Goal: Information Seeking & Learning: Compare options

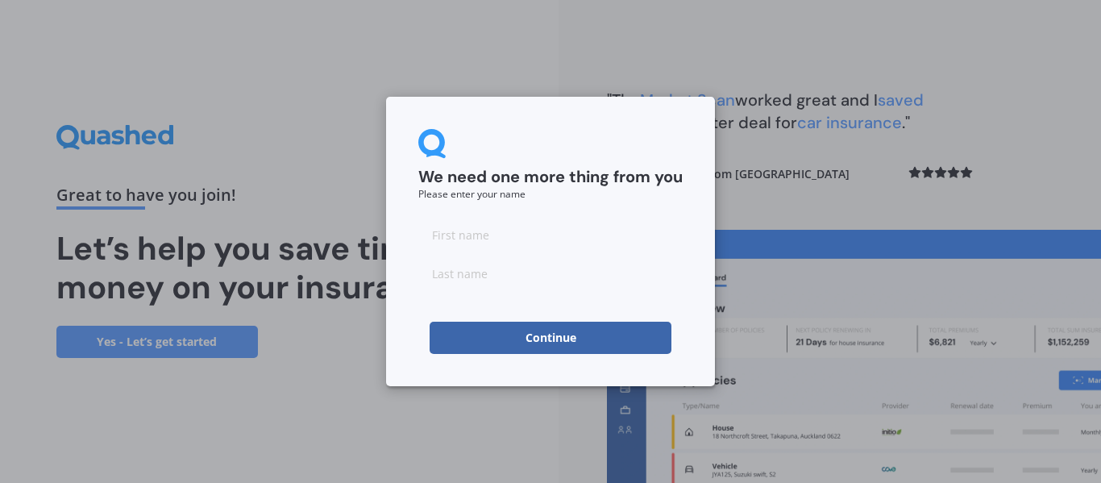
click at [447, 235] on input at bounding box center [550, 234] width 264 height 32
type input "[PERSON_NAME]"
click at [442, 270] on input at bounding box center [550, 273] width 264 height 32
type input "[PERSON_NAME]"
click at [601, 97] on div "We need one more thing from you Please enter your name [PERSON_NAME] Continue" at bounding box center [550, 241] width 329 height 289
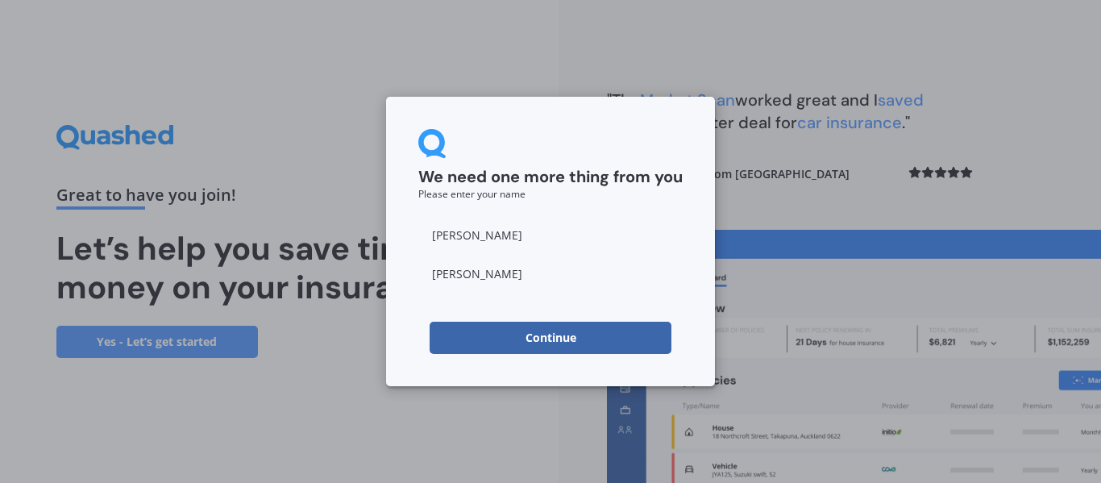
click at [551, 338] on button "Continue" at bounding box center [551, 338] width 242 height 32
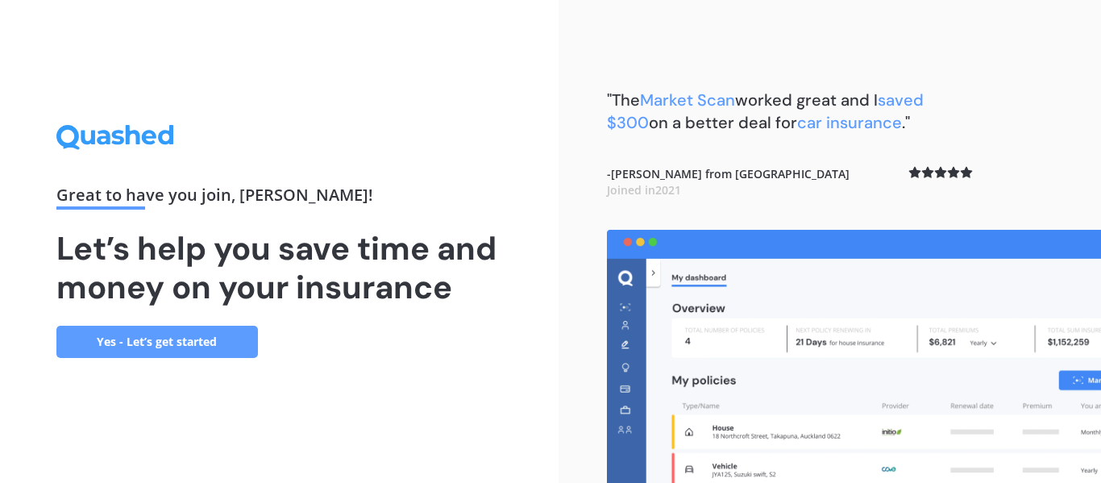
click at [152, 343] on link "Yes - Let’s get started" at bounding box center [157, 342] width 202 height 32
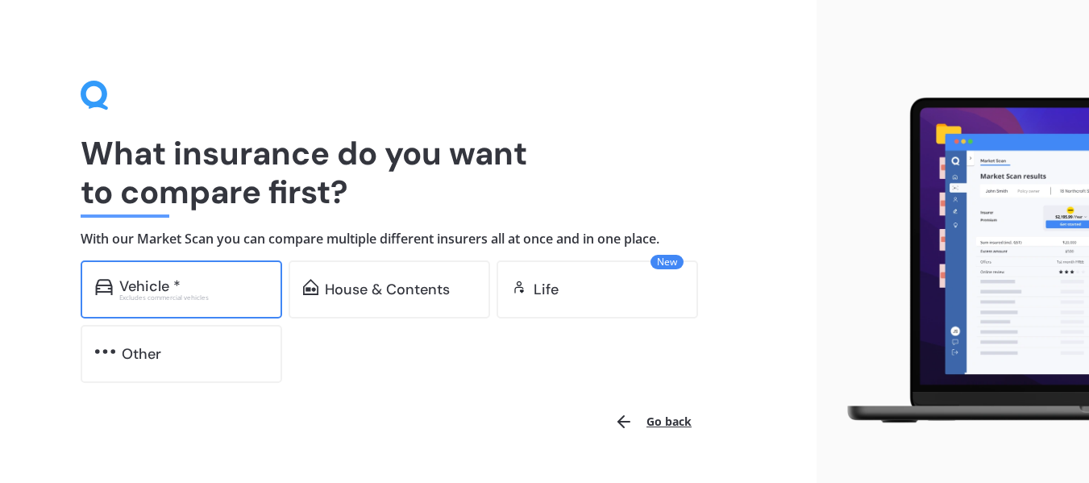
click at [158, 295] on div "Excludes commercial vehicles" at bounding box center [193, 297] width 148 height 6
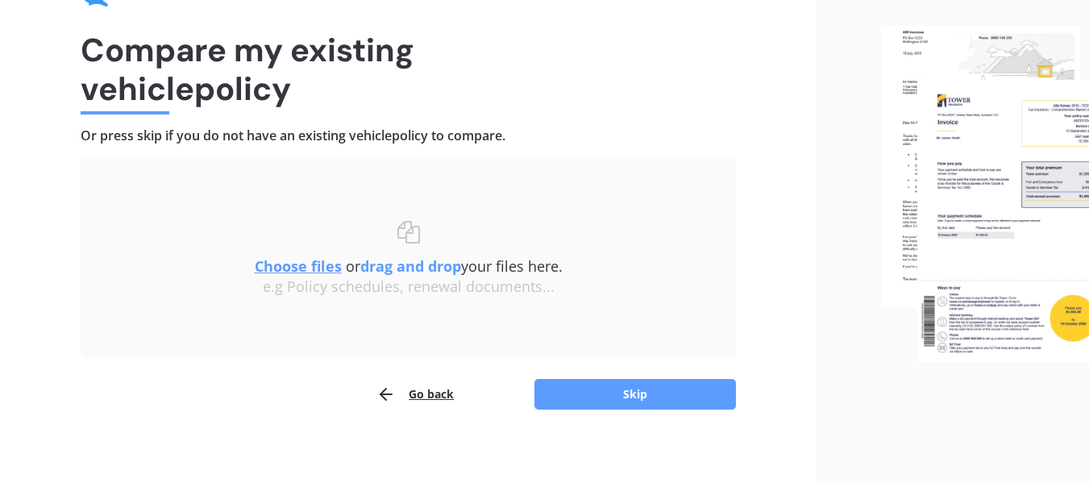
scroll to position [111, 0]
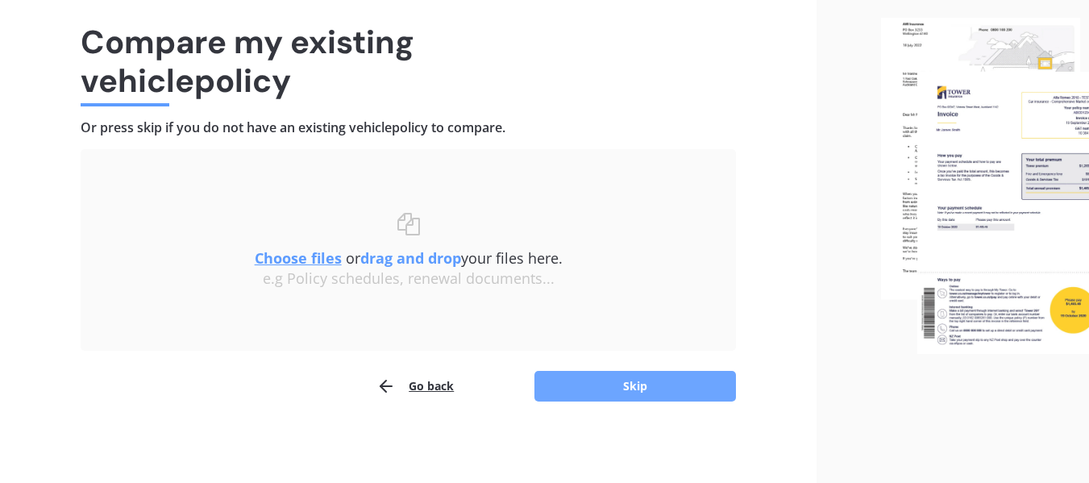
click at [626, 391] on button "Skip" at bounding box center [635, 386] width 202 height 31
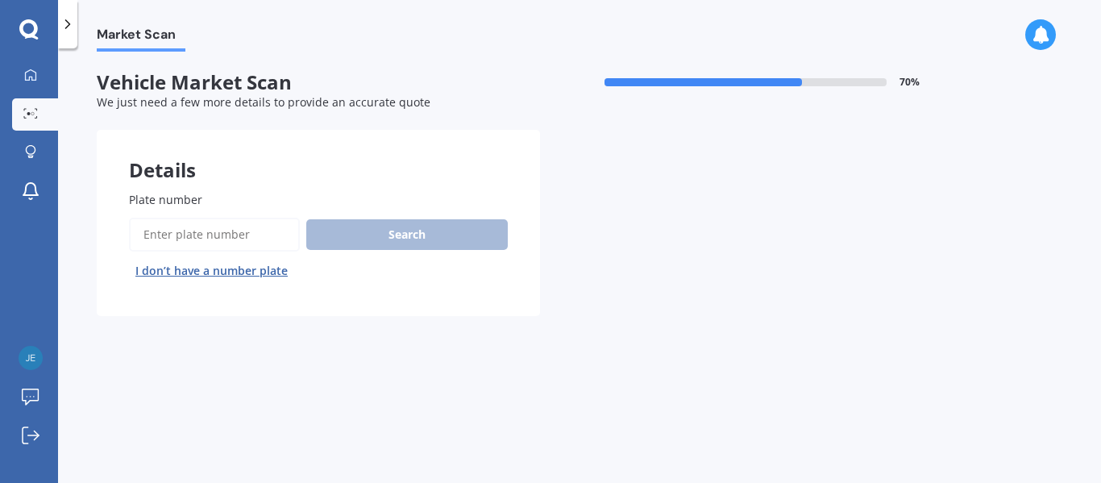
click at [177, 233] on input "Plate number" at bounding box center [214, 235] width 171 height 34
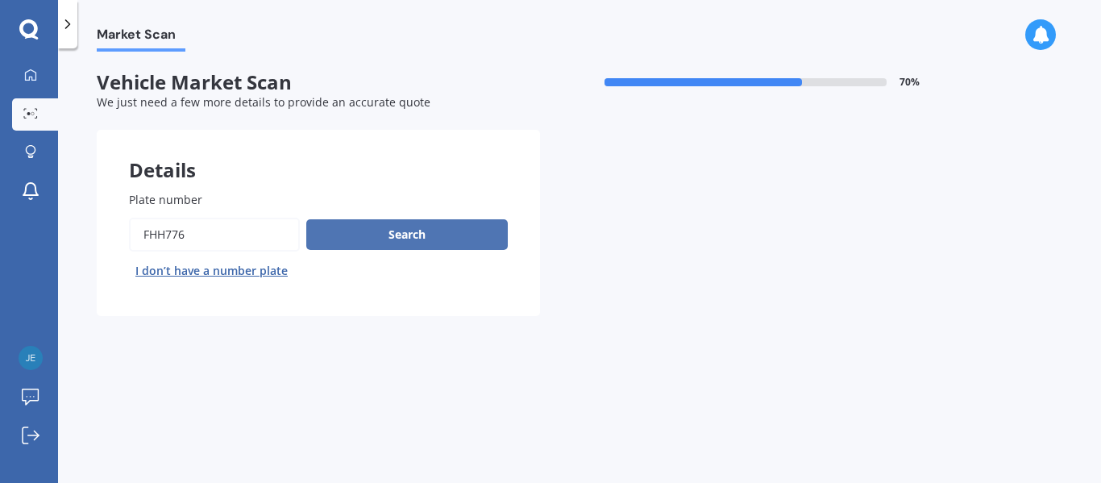
type input "FHH776"
click at [422, 238] on button "Search" at bounding box center [407, 234] width 202 height 31
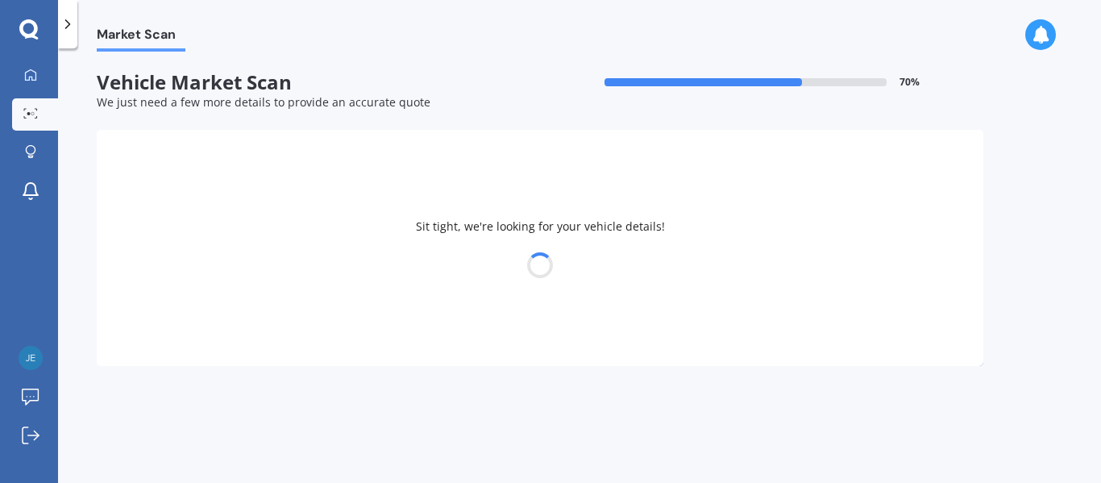
select select "FORD"
select select "FIESTA"
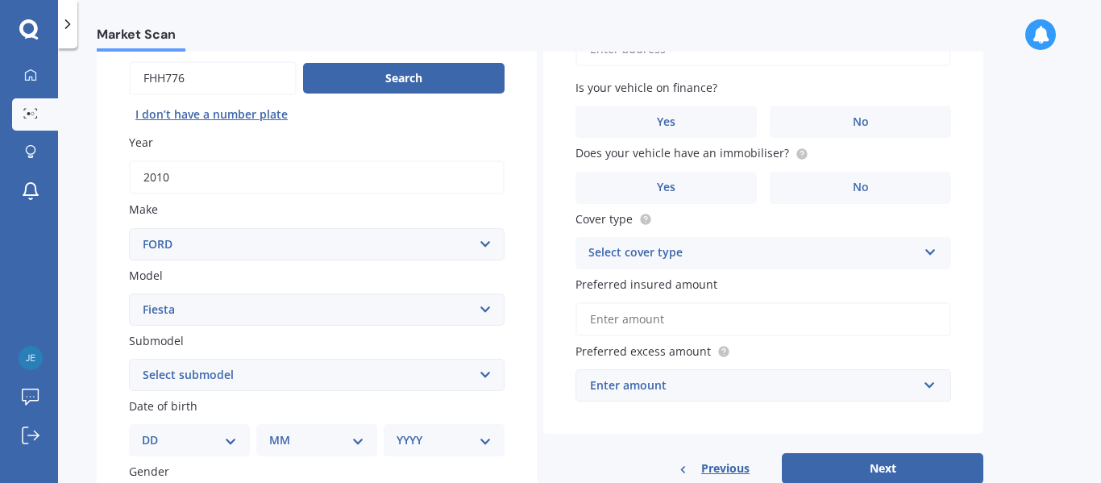
scroll to position [161, 0]
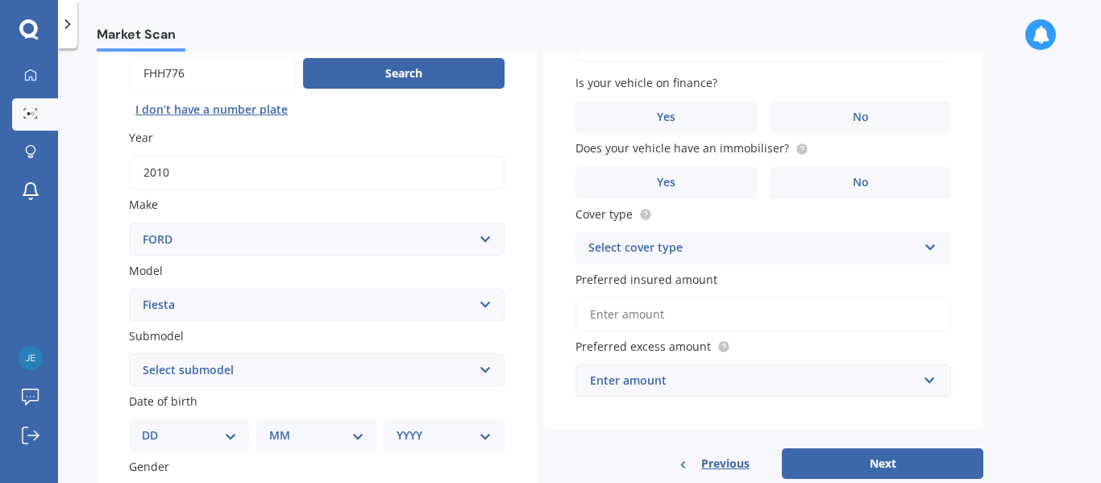
click at [486, 372] on select "Select submodel (All other) 1.0L Ecoboost 1.6 4WD Hatchback Hatchback turbo Spo…" at bounding box center [317, 370] width 376 height 32
click at [81, 335] on div "Market Scan Vehicle Market Scan 70 % We just need a few more details to provide…" at bounding box center [579, 269] width 1043 height 435
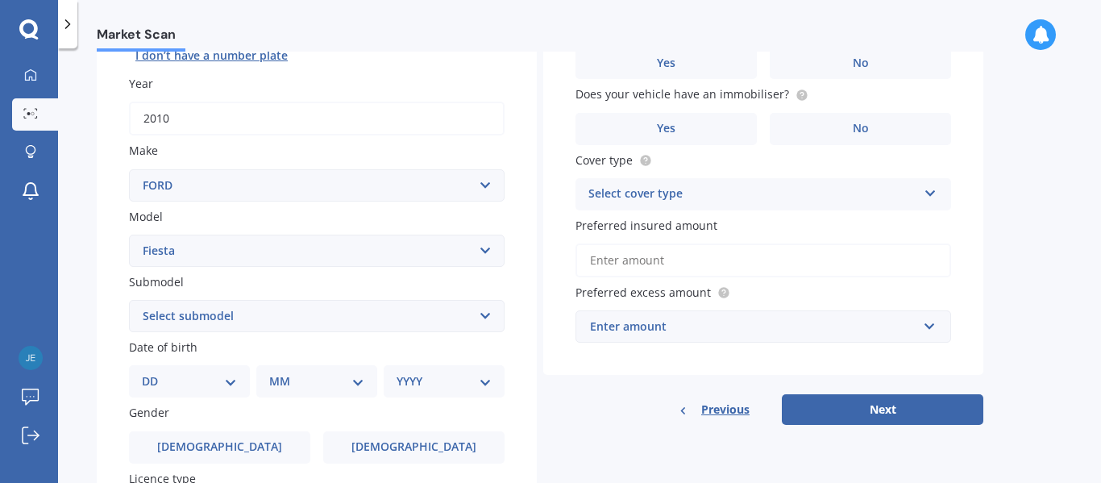
scroll to position [242, 0]
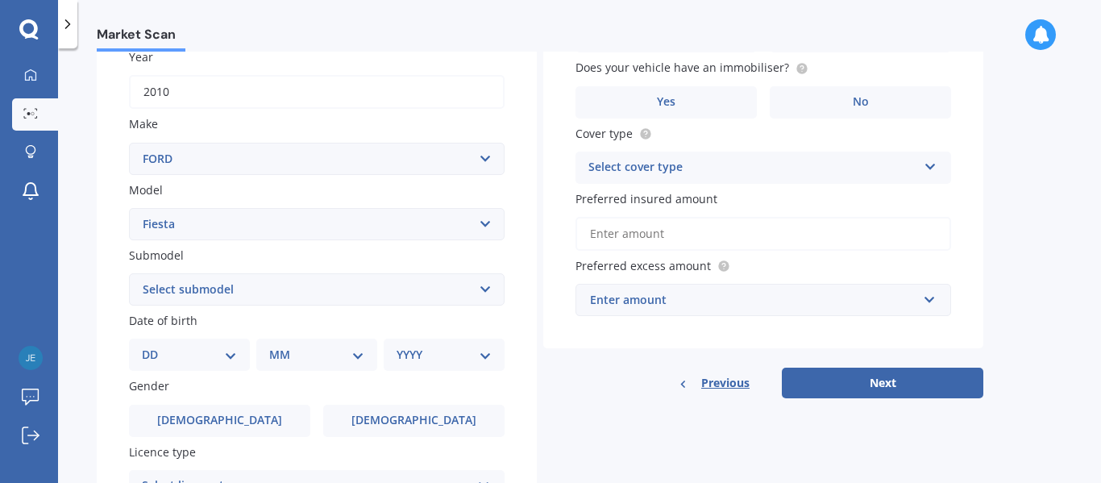
click at [486, 289] on select "Select submodel (All other) 1.0L Ecoboost 1.6 4WD Hatchback Hatchback turbo Spo…" at bounding box center [317, 289] width 376 height 32
click at [73, 302] on div "Market Scan Vehicle Market Scan 70 % We just need a few more details to provide…" at bounding box center [579, 269] width 1043 height 435
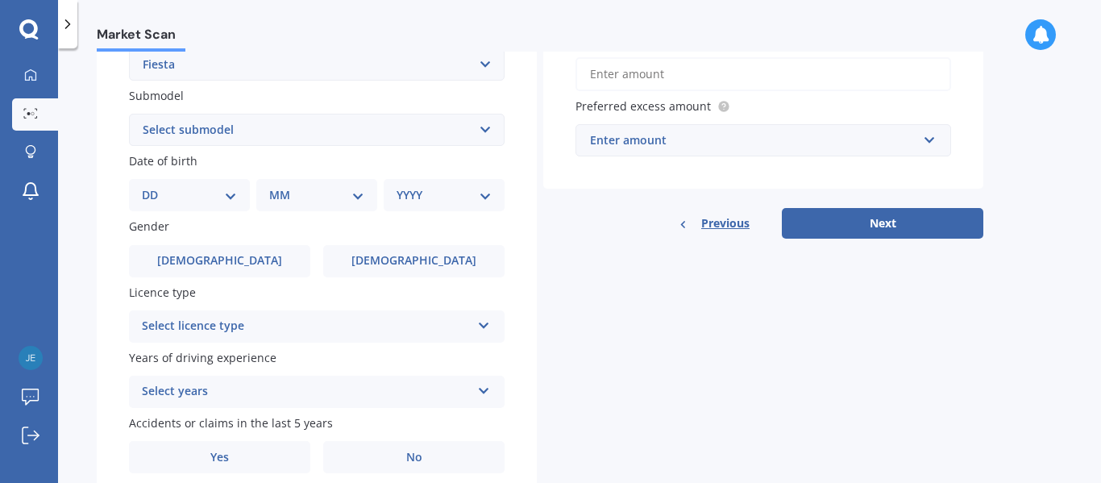
scroll to position [403, 0]
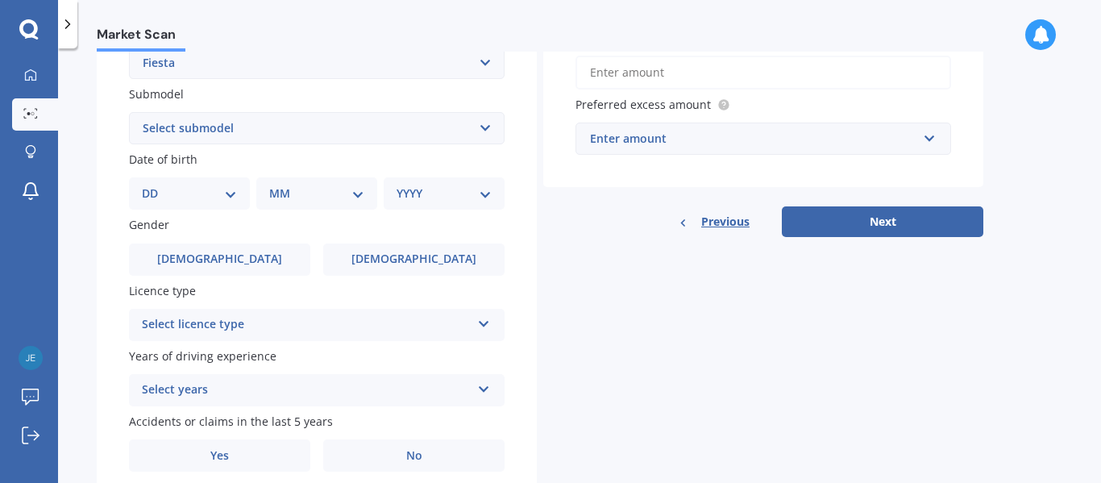
click at [231, 198] on select "DD 01 02 03 04 05 06 07 08 09 10 11 12 13 14 15 16 17 18 19 20 21 22 23 24 25 2…" at bounding box center [189, 194] width 95 height 18
select select "23"
click at [155, 185] on select "DD 01 02 03 04 05 06 07 08 09 10 11 12 13 14 15 16 17 18 19 20 21 22 23 24 25 2…" at bounding box center [189, 194] width 95 height 18
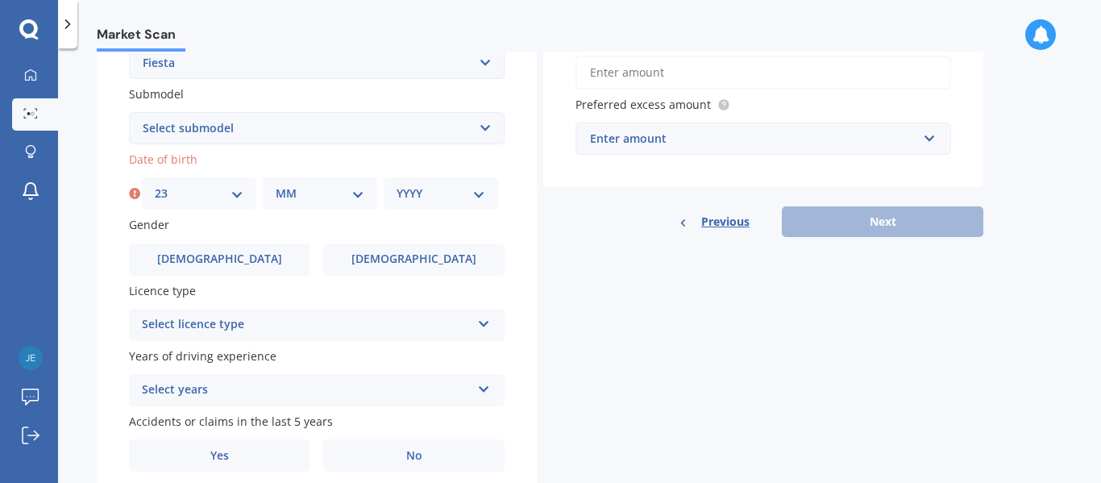
click at [354, 195] on select "MM 01 02 03 04 05 06 07 08 09 10 11 12" at bounding box center [320, 194] width 89 height 18
select select "12"
click at [276, 185] on select "MM 01 02 03 04 05 06 07 08 09 10 11 12" at bounding box center [320, 194] width 89 height 18
click at [476, 192] on select "YYYY 2025 2024 2023 2022 2021 2020 2019 2018 2017 2016 2015 2014 2013 2012 2011…" at bounding box center [441, 194] width 89 height 18
select select "1939"
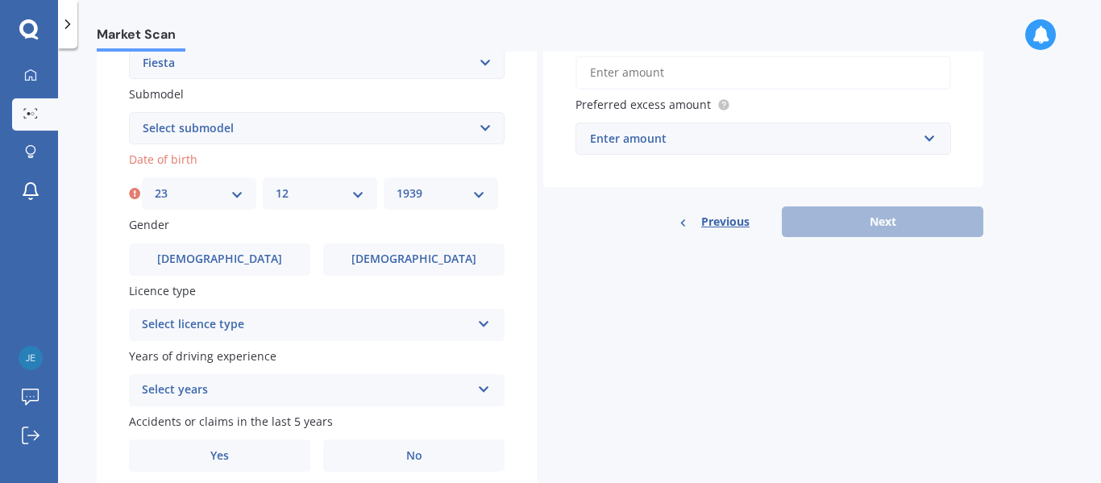
click at [397, 185] on select "YYYY 2025 2024 2023 2022 2021 2020 2019 2018 2017 2016 2015 2014 2013 2012 2011…" at bounding box center [441, 194] width 89 height 18
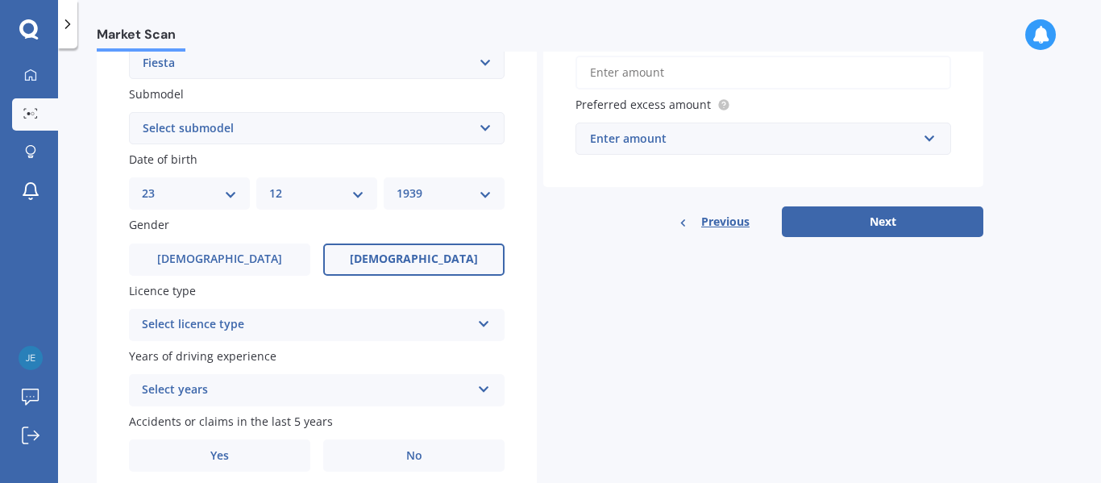
click at [438, 257] on label "[DEMOGRAPHIC_DATA]" at bounding box center [413, 259] width 181 height 32
click at [0, 0] on input "[DEMOGRAPHIC_DATA]" at bounding box center [0, 0] width 0 height 0
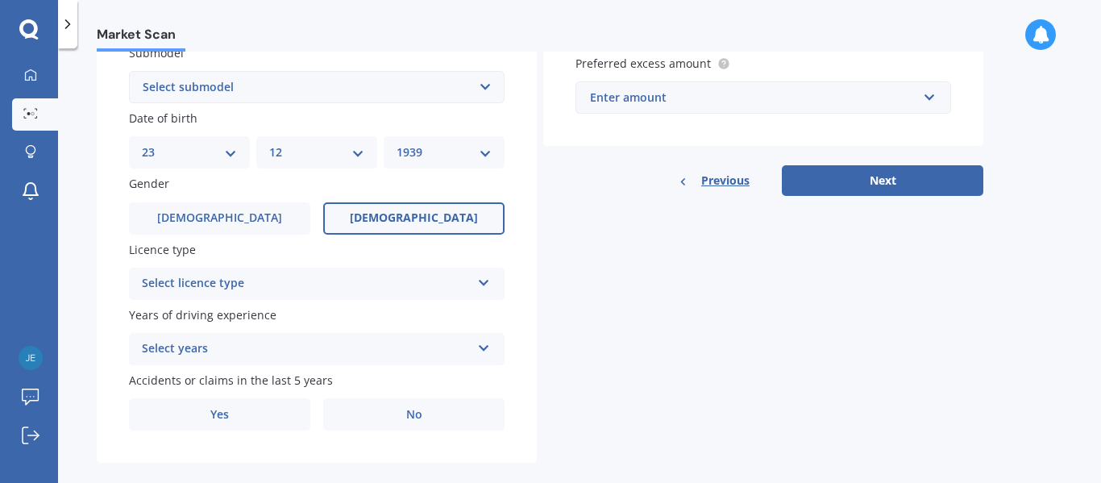
scroll to position [466, 0]
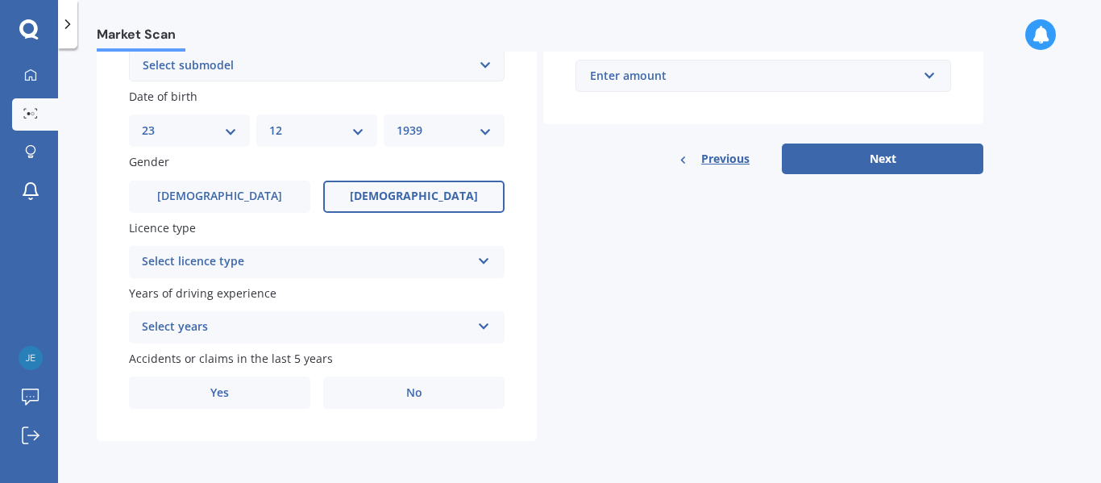
click at [486, 260] on icon at bounding box center [484, 257] width 14 height 11
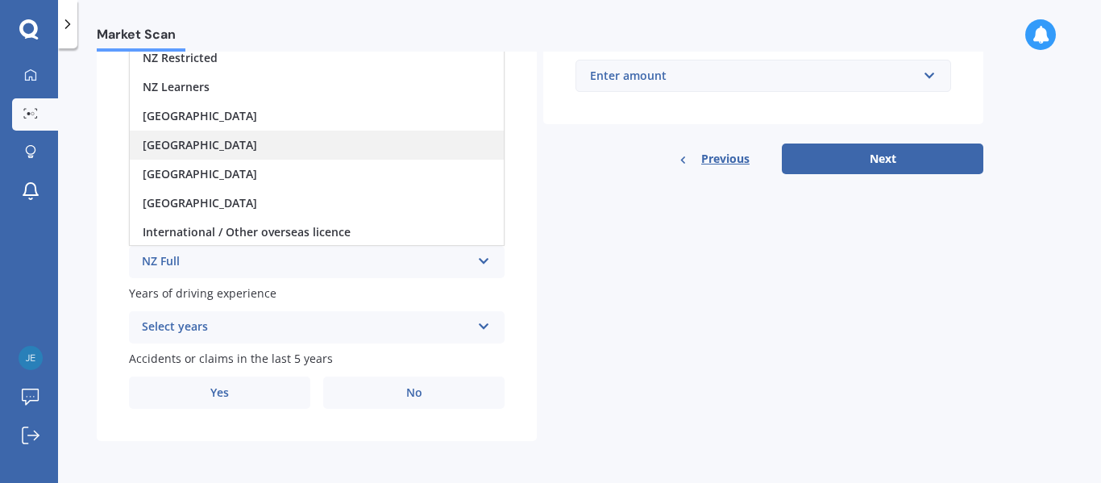
scroll to position [385, 0]
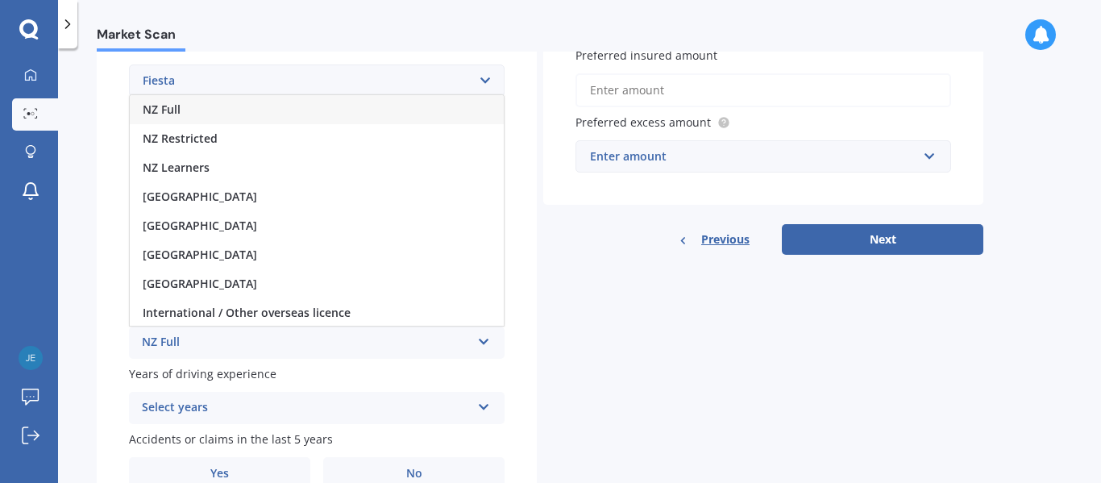
click at [276, 110] on div "NZ Full" at bounding box center [317, 109] width 374 height 29
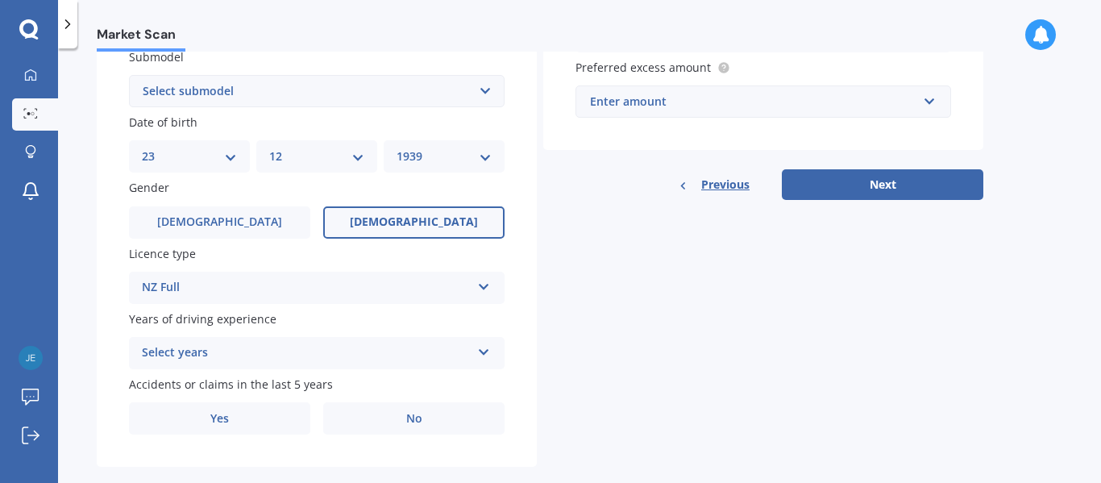
scroll to position [466, 0]
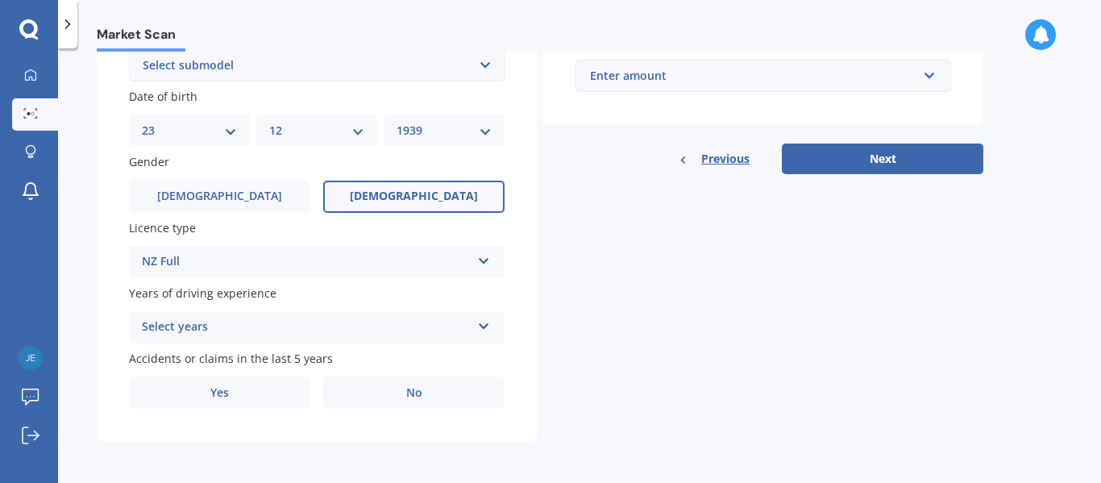
click at [484, 329] on icon at bounding box center [484, 323] width 14 height 11
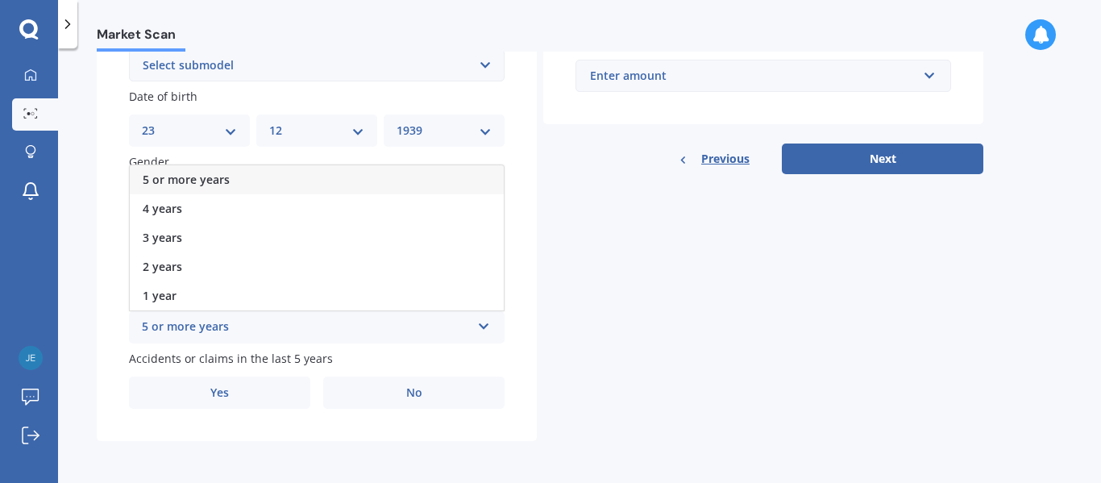
click at [315, 180] on div "5 or more years" at bounding box center [317, 179] width 374 height 29
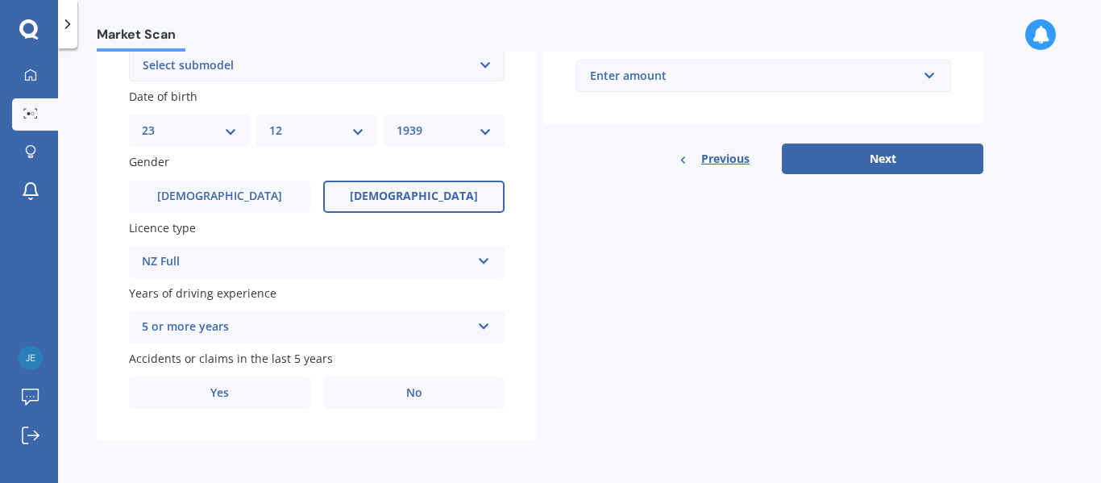
click at [482, 323] on icon at bounding box center [484, 323] width 14 height 11
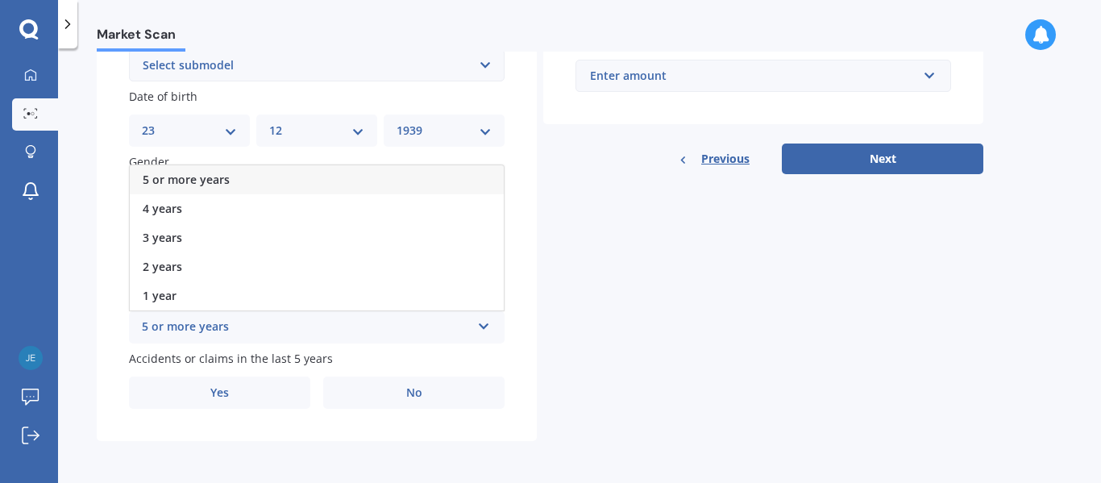
click at [342, 175] on div "5 or more years" at bounding box center [317, 179] width 374 height 29
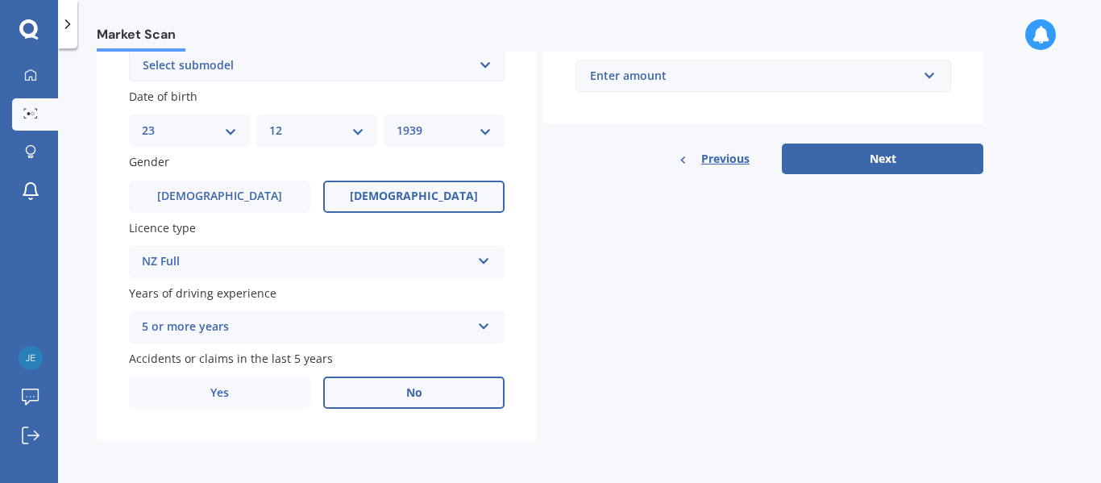
click at [411, 391] on span "No" at bounding box center [414, 393] width 16 height 14
click at [0, 0] on input "No" at bounding box center [0, 0] width 0 height 0
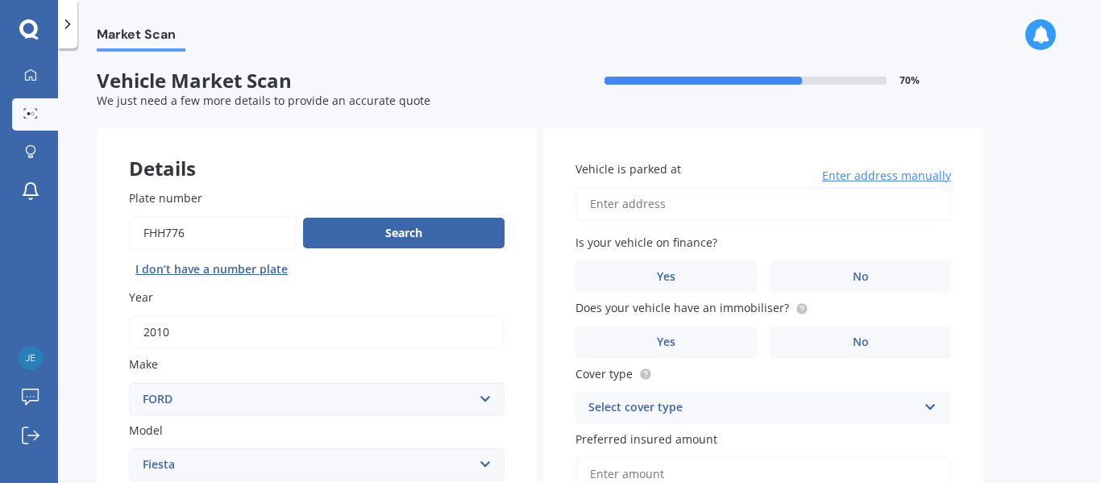
scroll to position [0, 0]
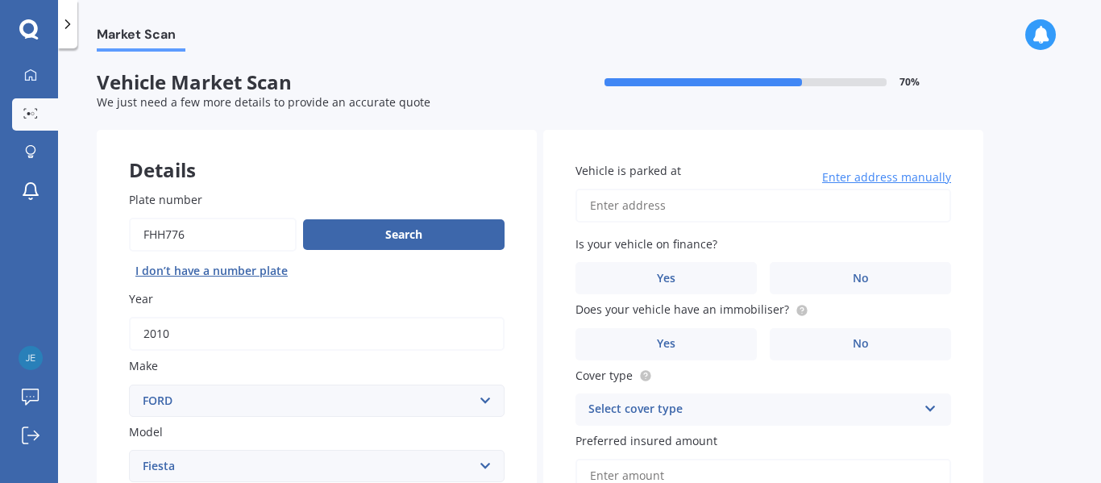
click at [701, 201] on input "Vehicle is parked at" at bounding box center [764, 206] width 376 height 34
type input "[STREET_ADDRESS][PERSON_NAME]"
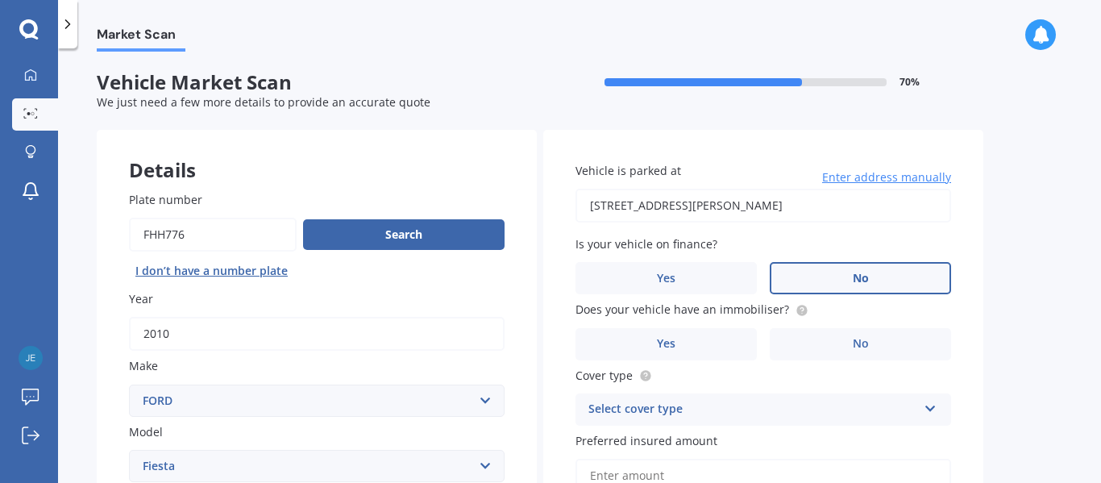
click at [861, 282] on span "No" at bounding box center [861, 279] width 16 height 14
click at [0, 0] on input "No" at bounding box center [0, 0] width 0 height 0
click at [683, 353] on label "Yes" at bounding box center [666, 344] width 181 height 32
click at [0, 0] on input "Yes" at bounding box center [0, 0] width 0 height 0
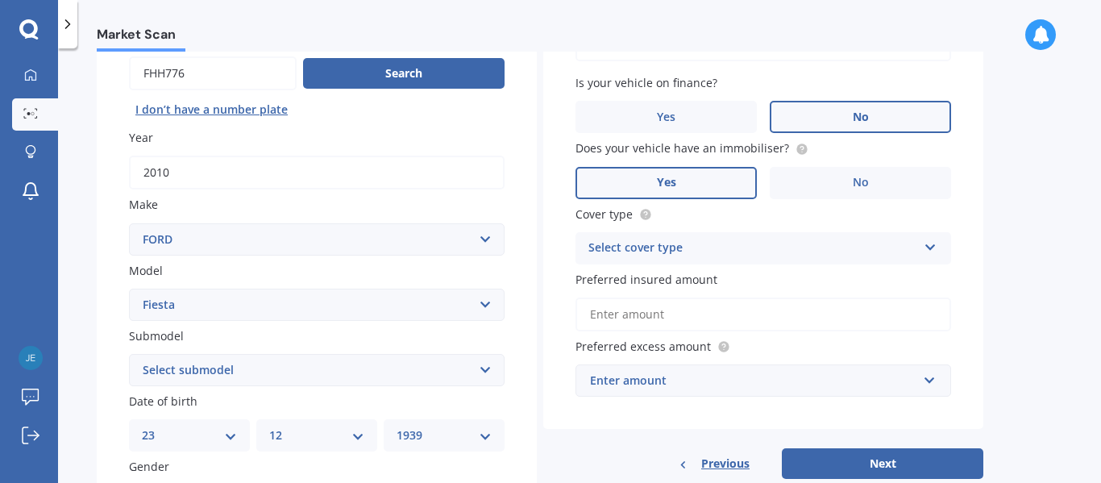
click at [932, 249] on icon at bounding box center [931, 244] width 14 height 11
click at [913, 277] on div "Comprehensive" at bounding box center [763, 279] width 374 height 29
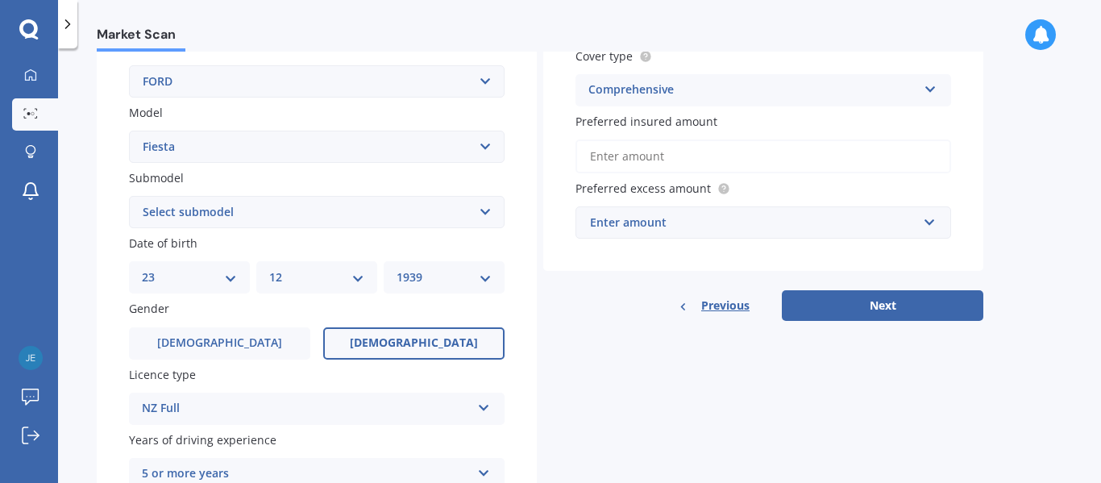
scroll to position [322, 0]
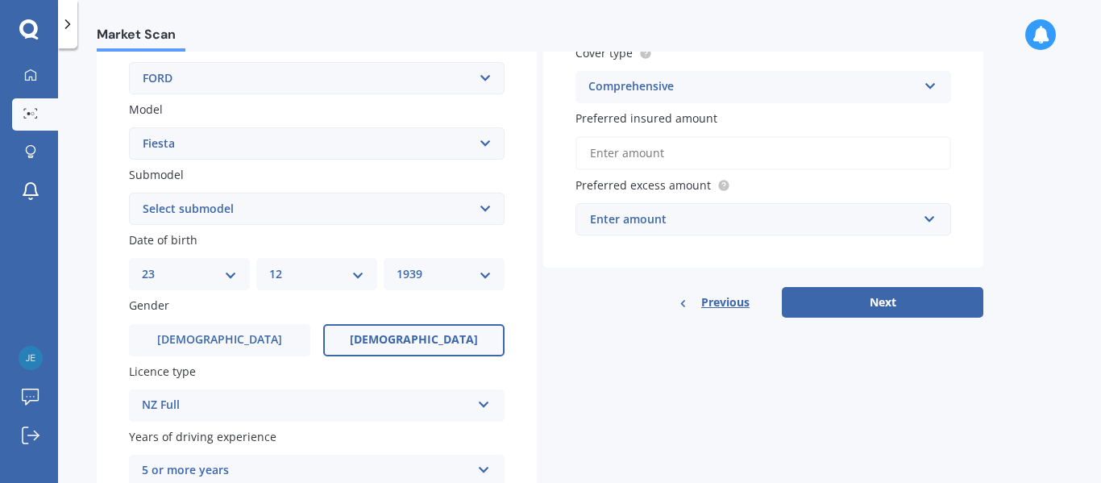
click at [658, 155] on input "Preferred insured amount" at bounding box center [764, 153] width 376 height 34
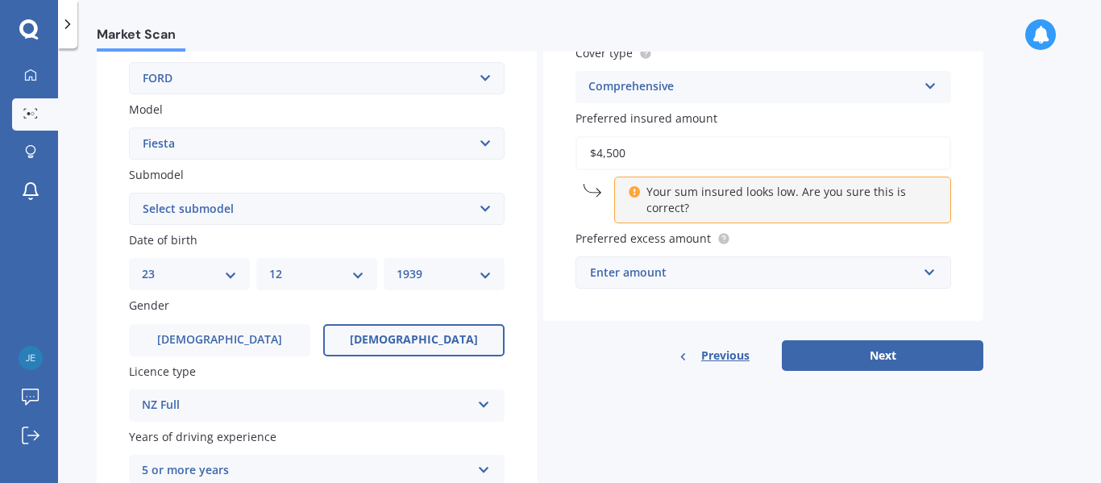
click at [959, 192] on div "Vehicle is parked at [STREET_ADDRESS][PERSON_NAME] Enter address manually Is yo…" at bounding box center [763, 64] width 440 height 514
click at [934, 277] on input "text" at bounding box center [757, 272] width 361 height 31
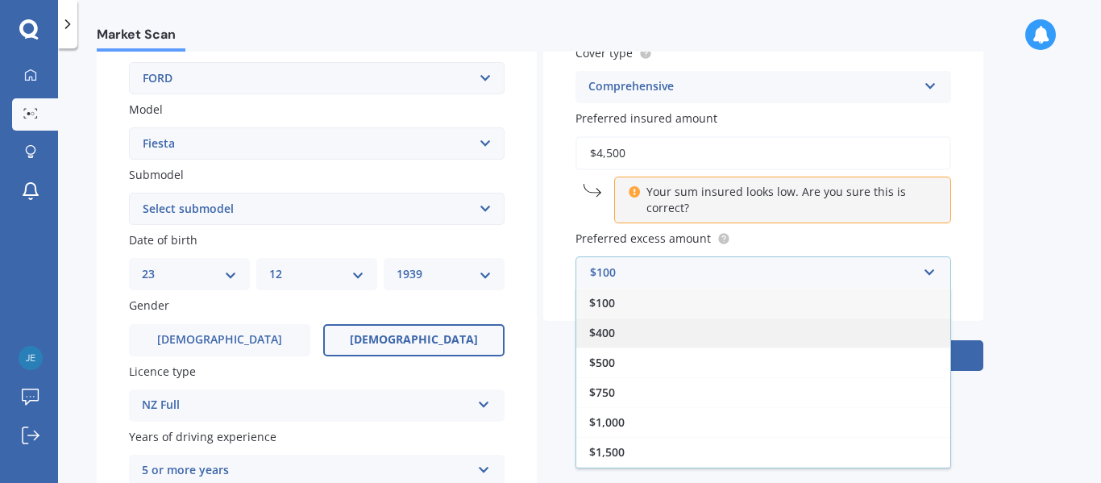
click at [626, 335] on div "$400" at bounding box center [763, 333] width 374 height 30
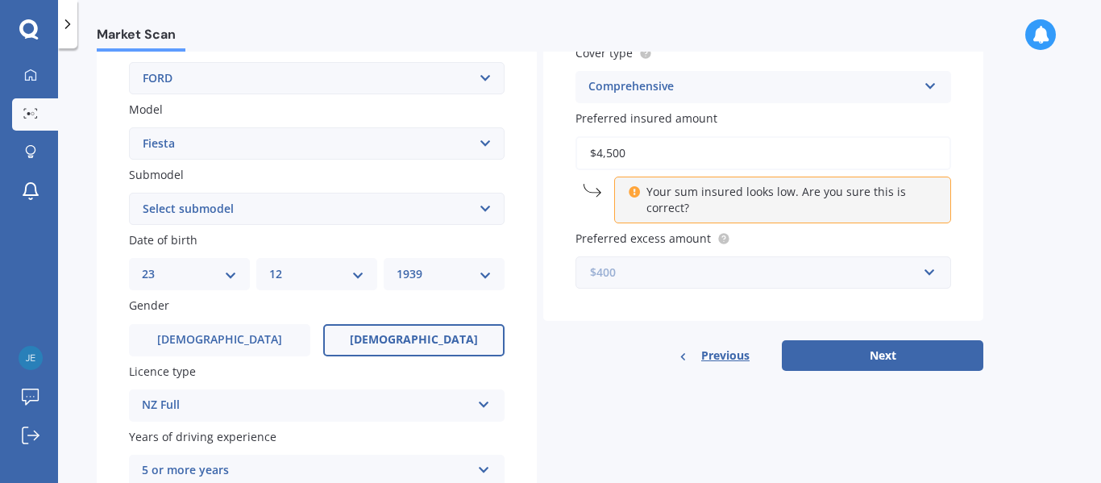
click at [929, 272] on input "text" at bounding box center [757, 272] width 361 height 31
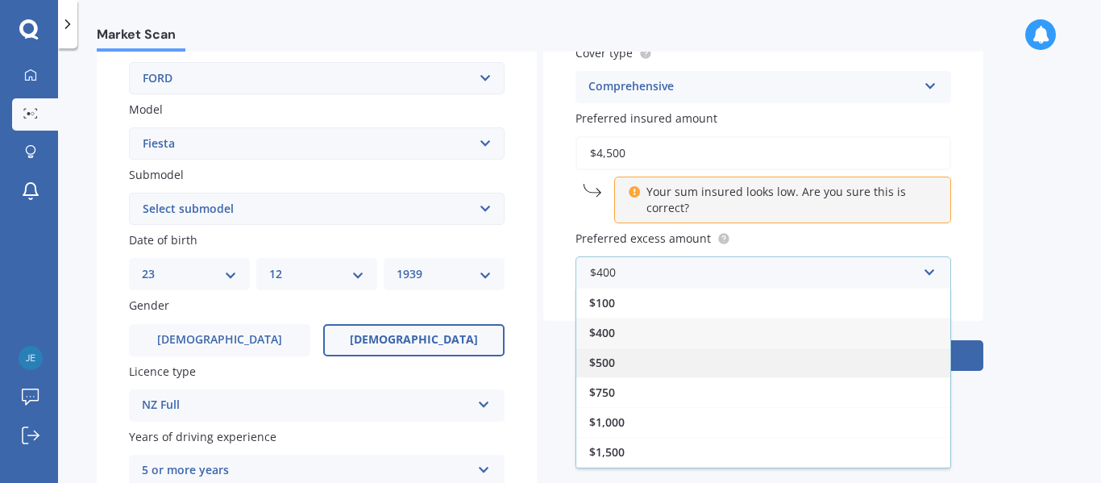
click at [625, 360] on div "$500" at bounding box center [763, 362] width 374 height 30
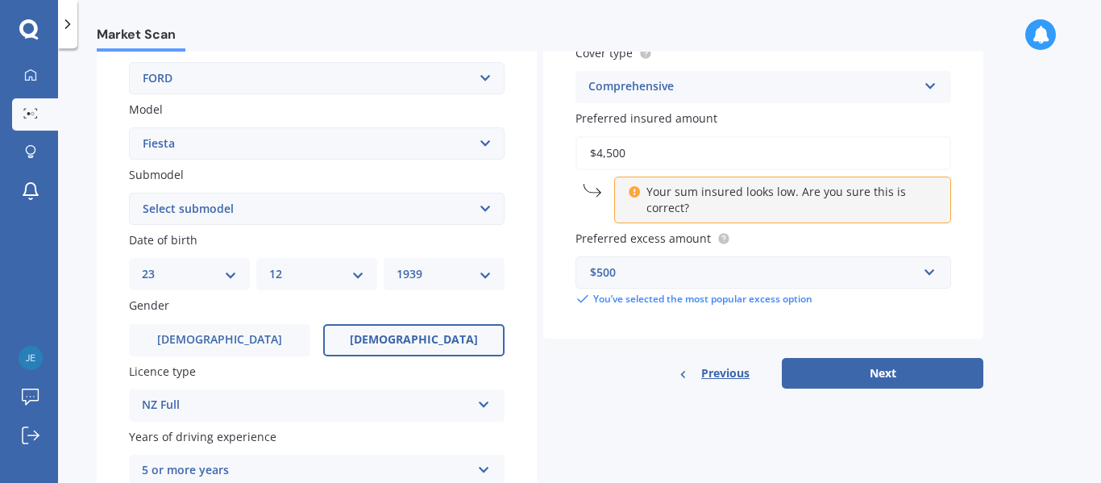
click at [611, 151] on input "$4,500" at bounding box center [764, 153] width 376 height 34
type input "$4,800"
click at [974, 243] on div "Vehicle is parked at [STREET_ADDRESS][PERSON_NAME] Enter address manually Is yo…" at bounding box center [763, 73] width 440 height 532
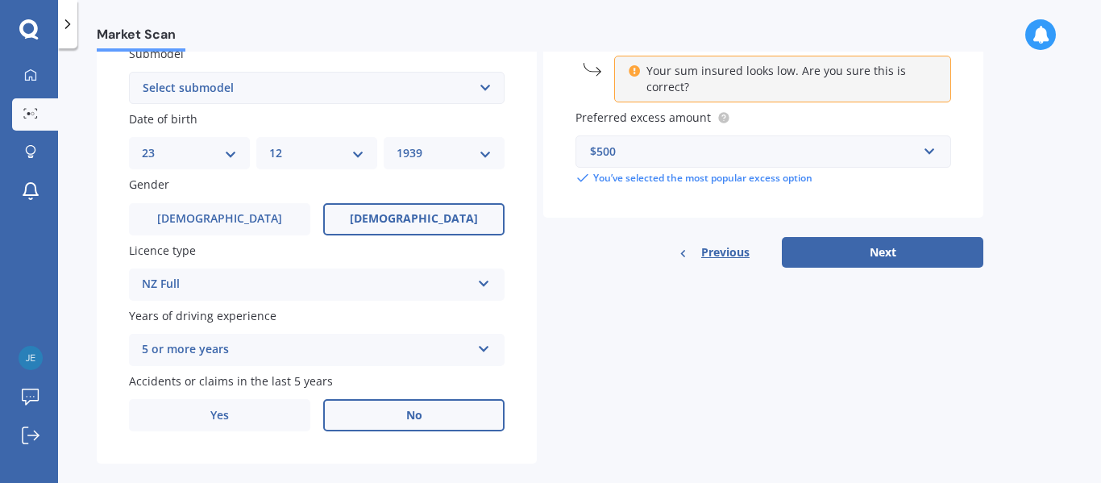
scroll to position [466, 0]
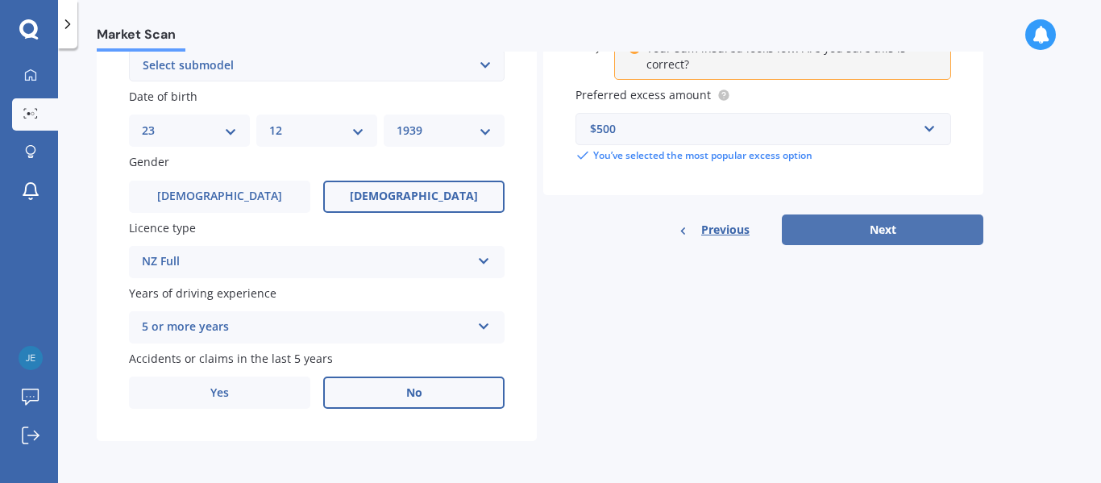
click at [888, 233] on button "Next" at bounding box center [883, 229] width 202 height 31
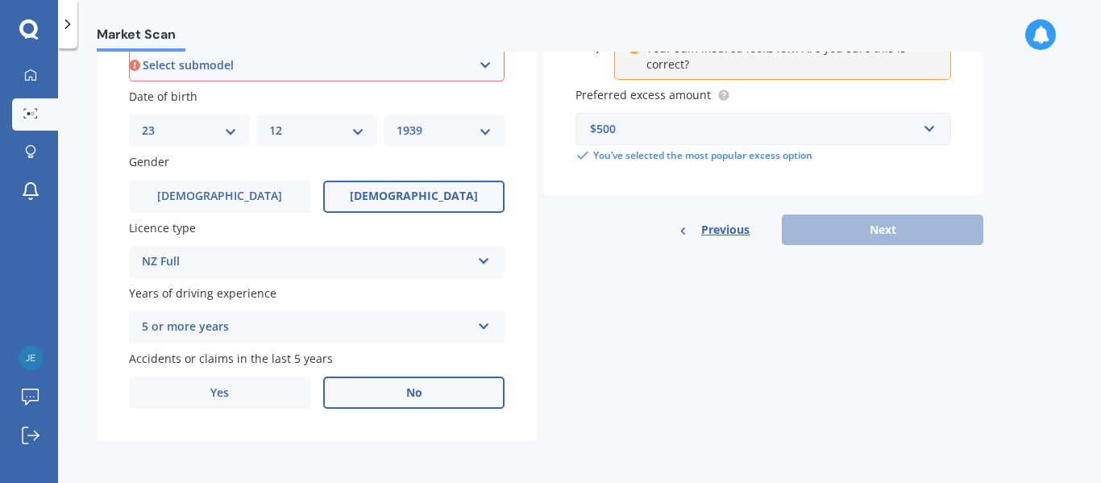
scroll to position [437, 0]
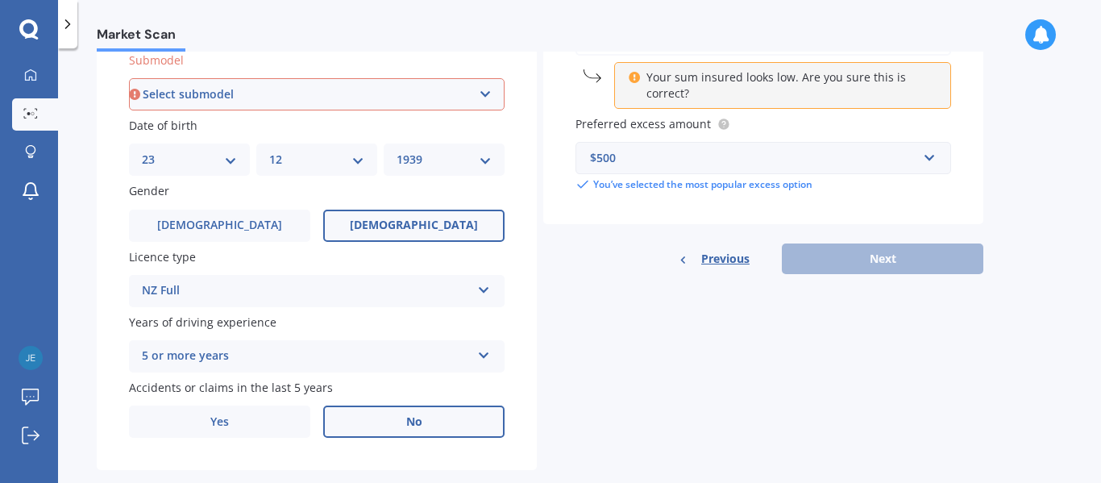
click at [484, 93] on select "Select submodel (All other) 1.0L Ecoboost 1.6 4WD Hatchback Hatchback turbo Spo…" at bounding box center [317, 94] width 376 height 32
select select "SPORT PETROL"
click at [129, 78] on select "Select submodel (All other) 1.0L Ecoboost 1.6 4WD Hatchback Hatchback turbo Spo…" at bounding box center [317, 94] width 376 height 32
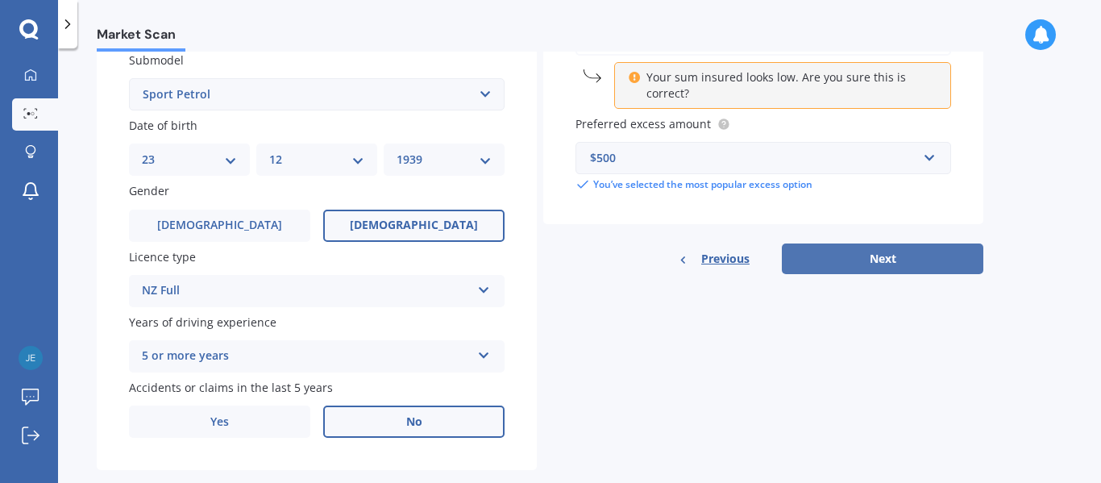
click at [880, 262] on button "Next" at bounding box center [883, 258] width 202 height 31
select select "23"
select select "12"
select select "1939"
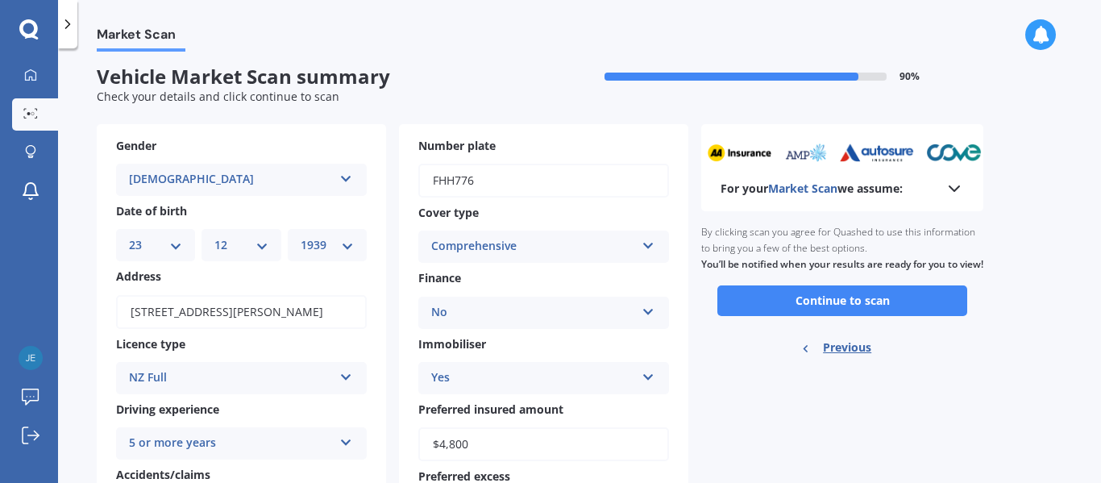
scroll to position [0, 0]
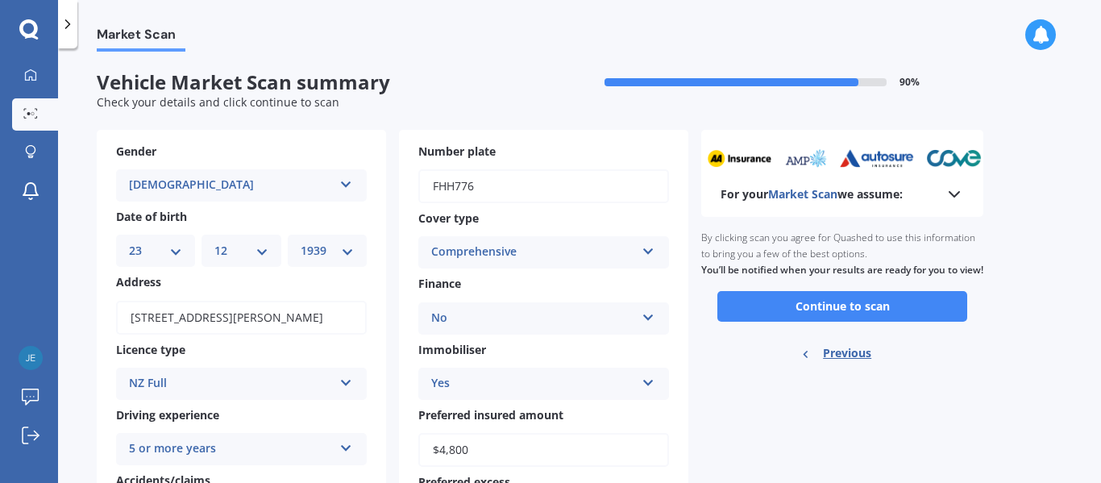
click at [960, 194] on icon at bounding box center [954, 194] width 19 height 19
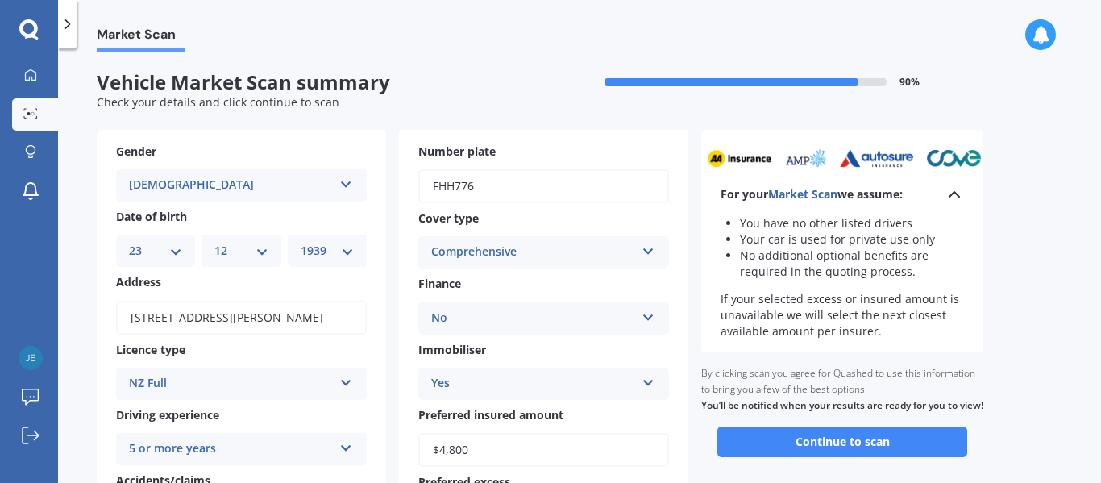
click at [955, 193] on polyline at bounding box center [955, 194] width 10 height 5
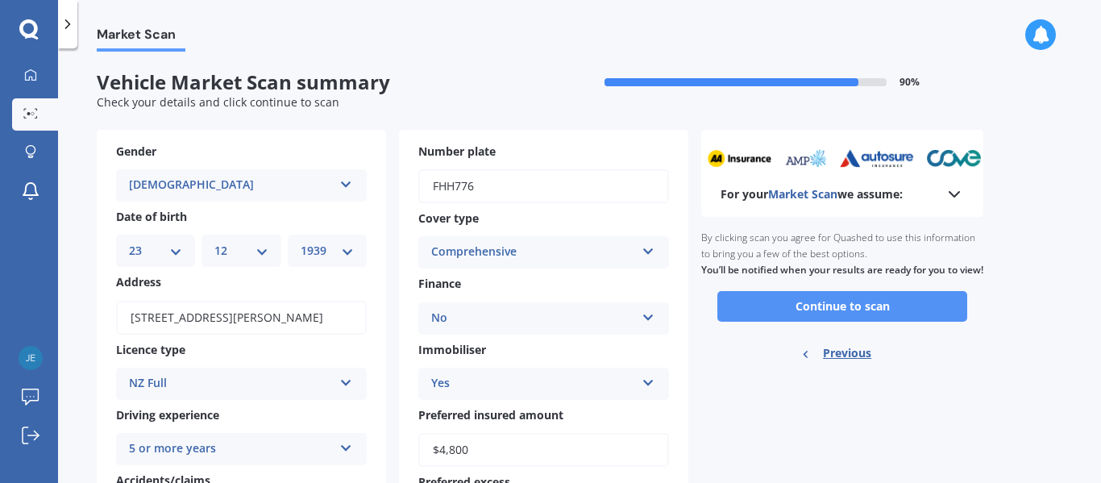
click at [863, 321] on button "Continue to scan" at bounding box center [842, 306] width 250 height 31
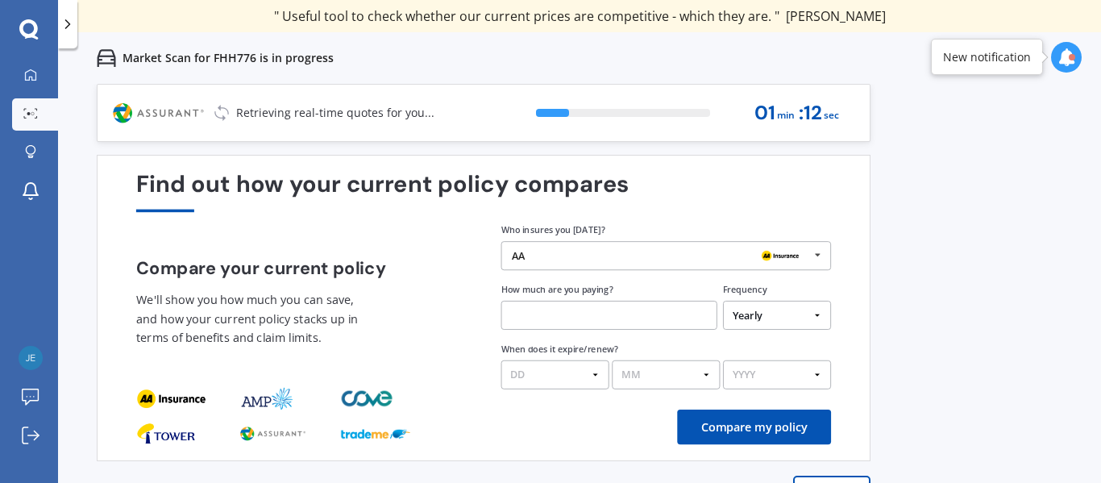
click at [541, 316] on input "text" at bounding box center [609, 315] width 216 height 29
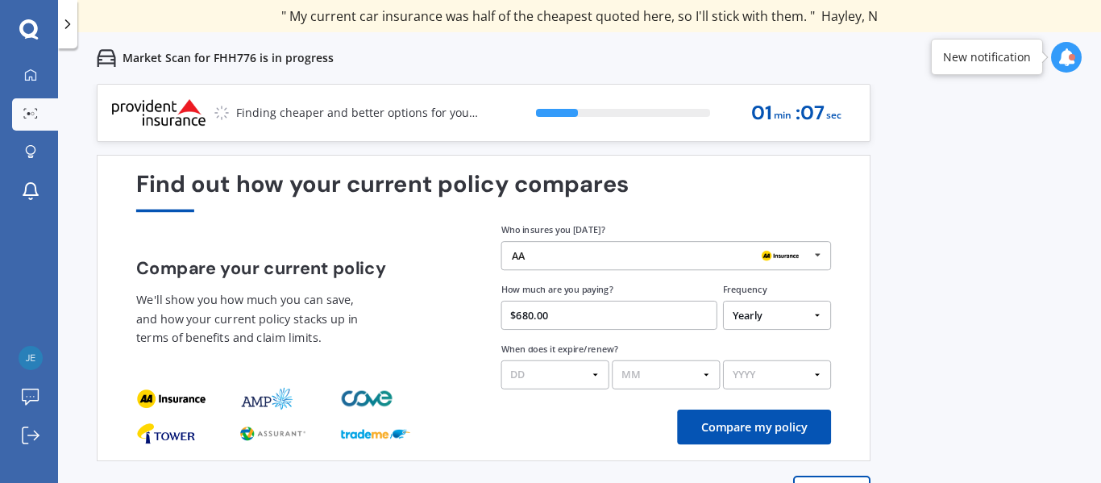
type input "$680.00"
click at [850, 364] on div "Find out how your current policy compares Compare your current policy We'll sho…" at bounding box center [484, 308] width 774 height 306
click at [596, 374] on select "DD 01 02 03 04 05 06 07 08 09 10 11 12 13 14 15 16 17 18 19 20 21 22 23 24 25 2…" at bounding box center [555, 374] width 108 height 29
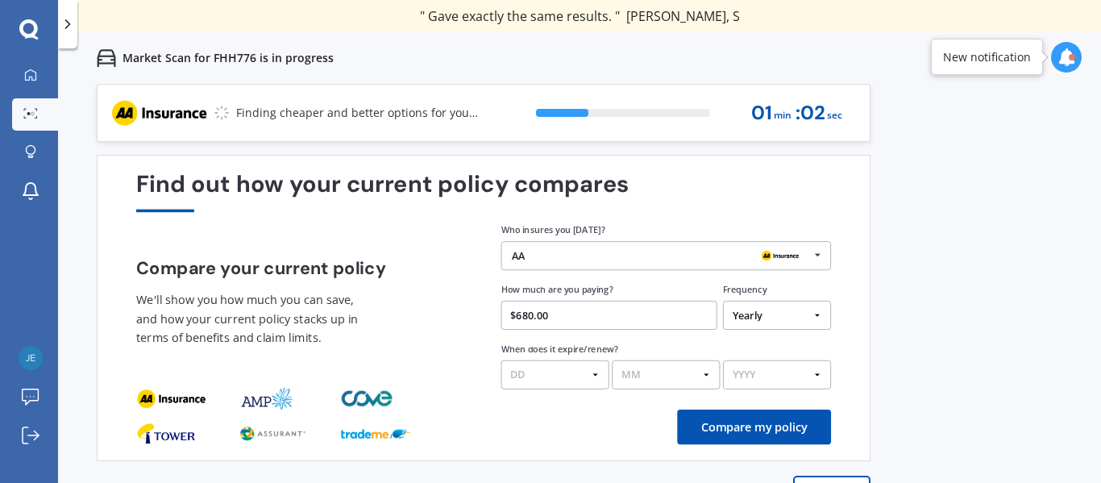
select select "05"
click at [501, 360] on select "DD 01 02 03 04 05 06 07 08 09 10 11 12 13 14 15 16 17 18 19 20 21 22 23 24 25 2…" at bounding box center [555, 374] width 108 height 29
click at [703, 373] on select "MM 01 02 03 04 05 06 07 08 09 10 11 12" at bounding box center [666, 374] width 108 height 29
select select "09"
click at [612, 360] on select "MM 01 02 03 04 05 06 07 08 09 10 11 12" at bounding box center [666, 374] width 108 height 29
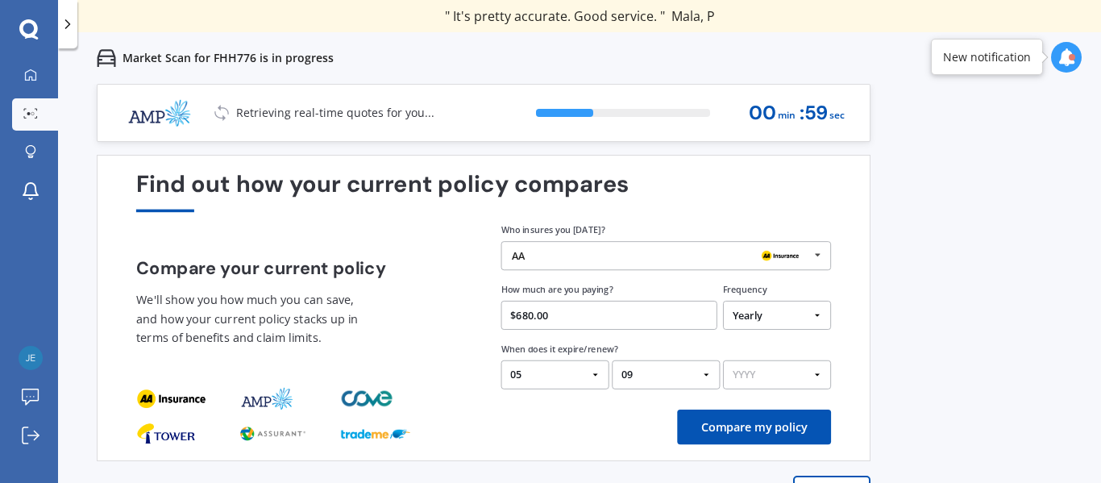
click at [815, 372] on select "YYYY 2026 2025 2024" at bounding box center [777, 374] width 108 height 29
select select "2025"
click at [723, 360] on select "YYYY 2026 2025 2024" at bounding box center [777, 374] width 108 height 29
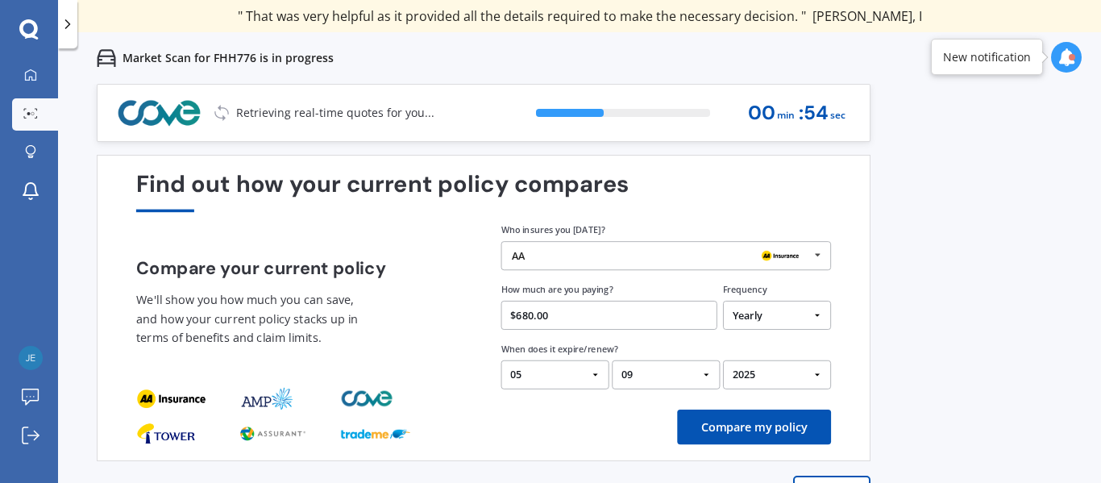
click at [763, 427] on button "Compare my policy" at bounding box center [754, 427] width 154 height 35
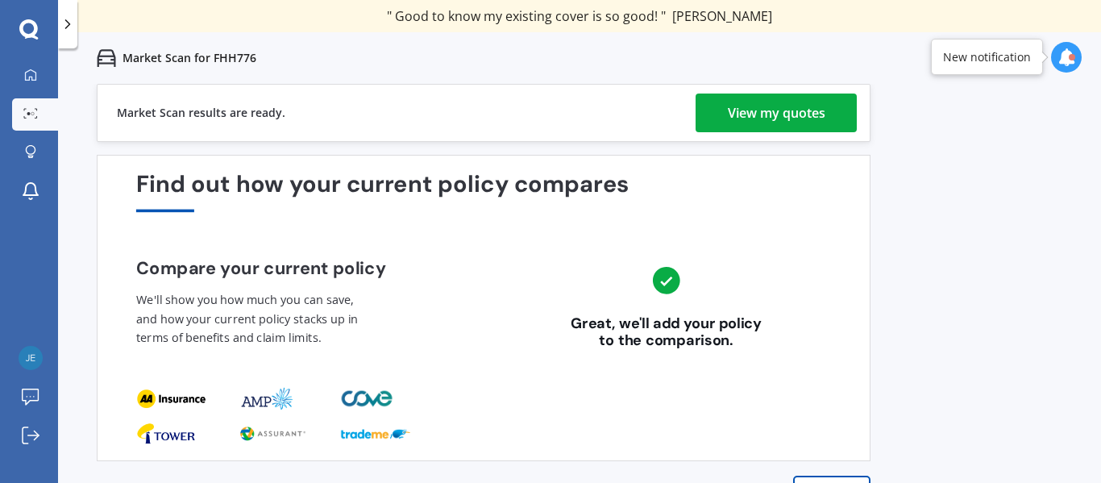
click at [768, 111] on div "View my quotes" at bounding box center [777, 113] width 98 height 39
